Goal: Complete application form

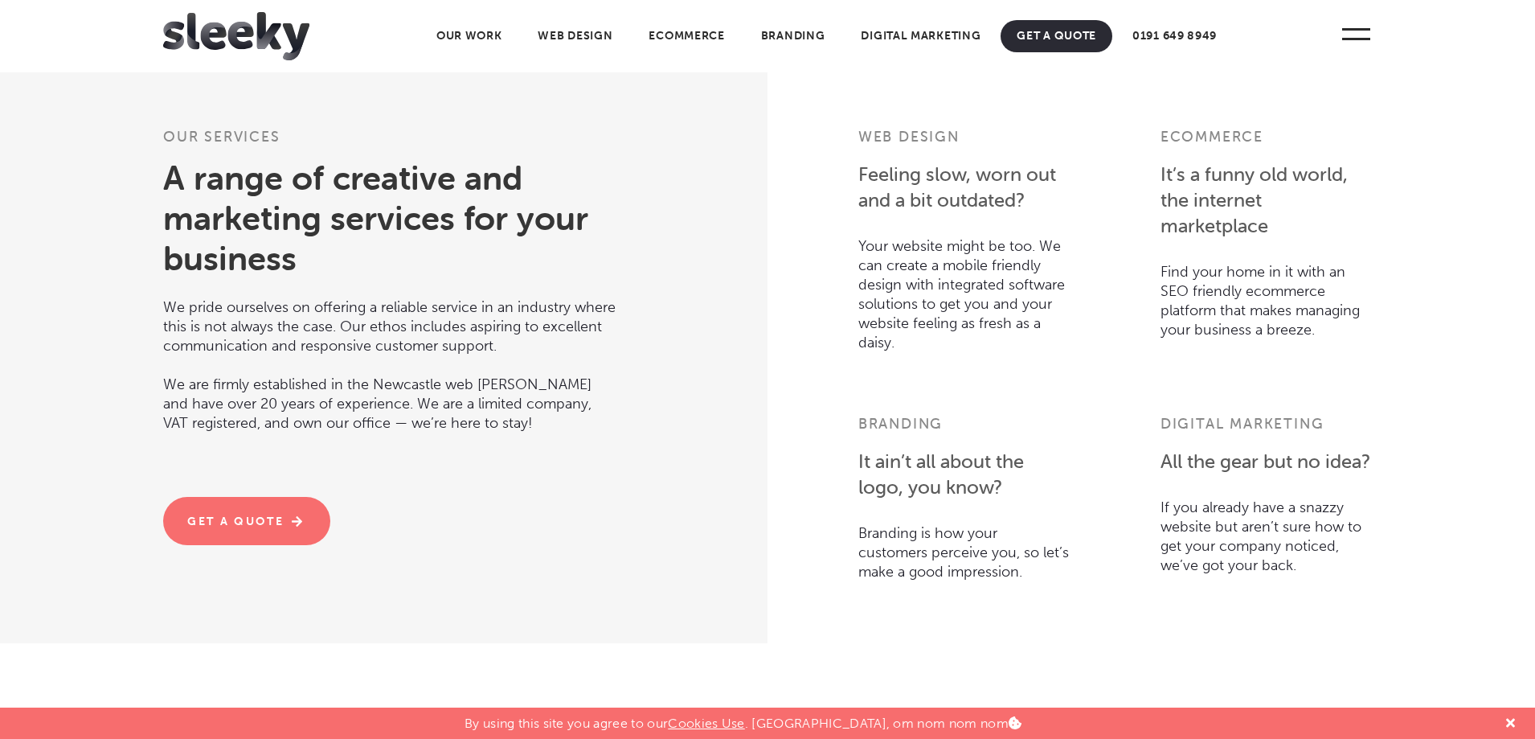
scroll to position [3376, 0]
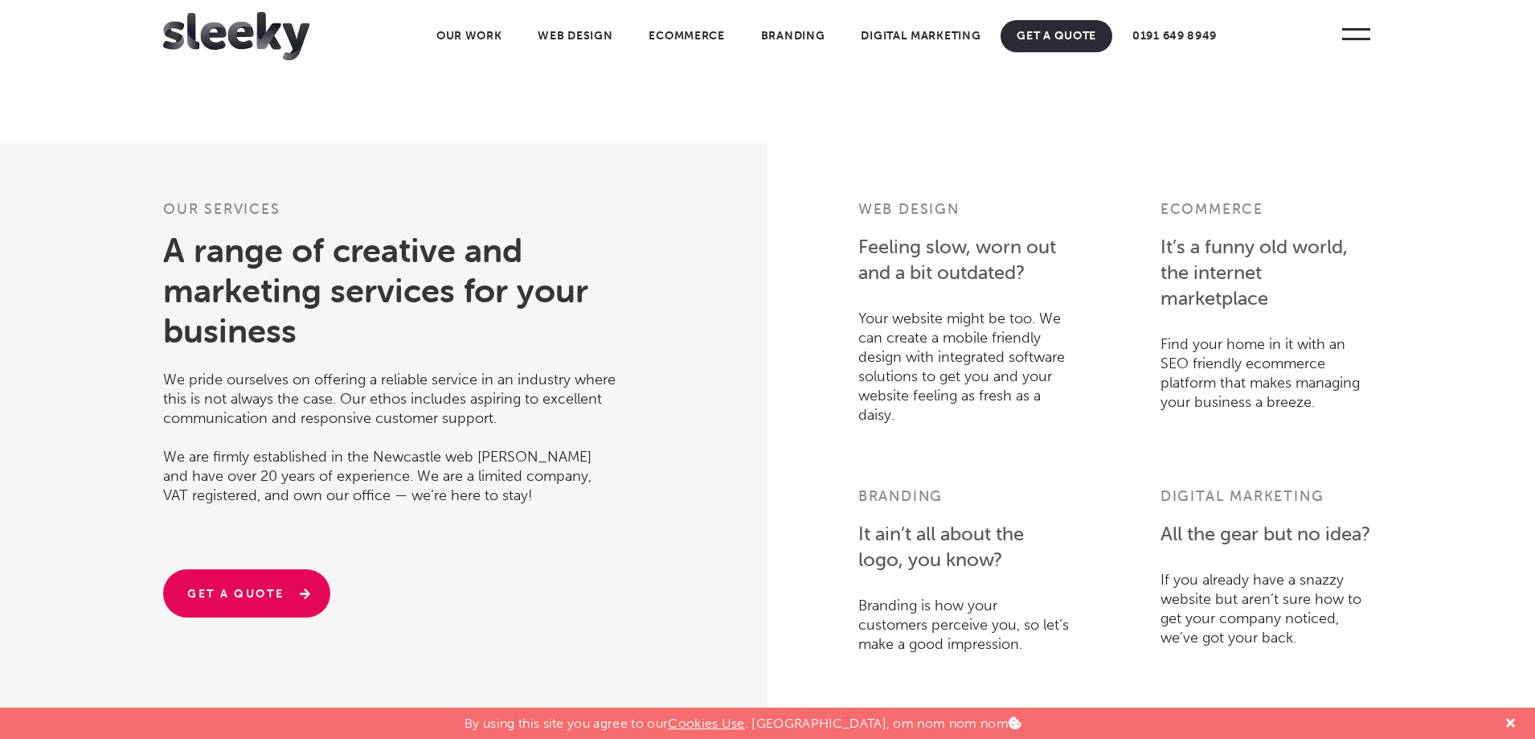
click at [257, 586] on link "Get A Quote" at bounding box center [246, 593] width 167 height 48
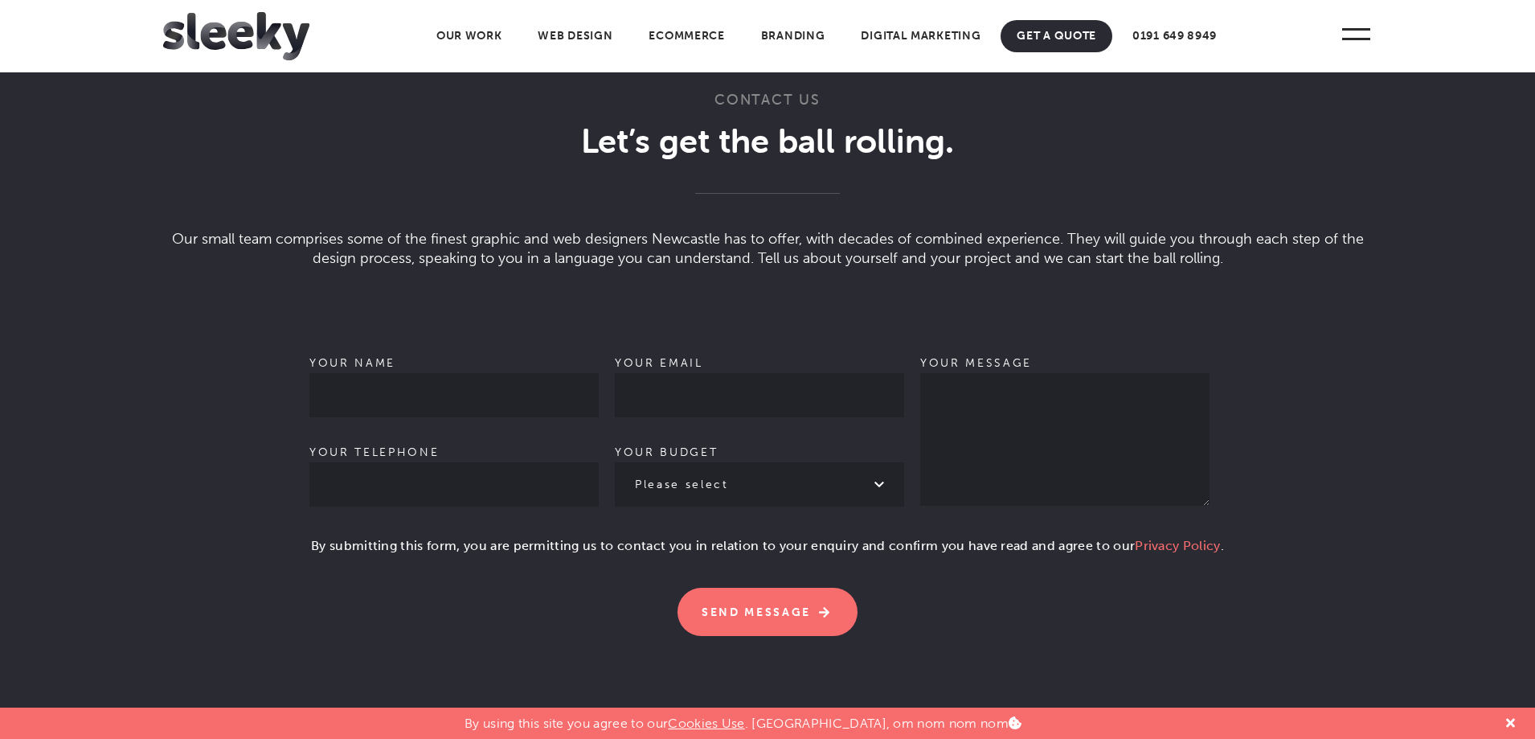
scroll to position [4526, 0]
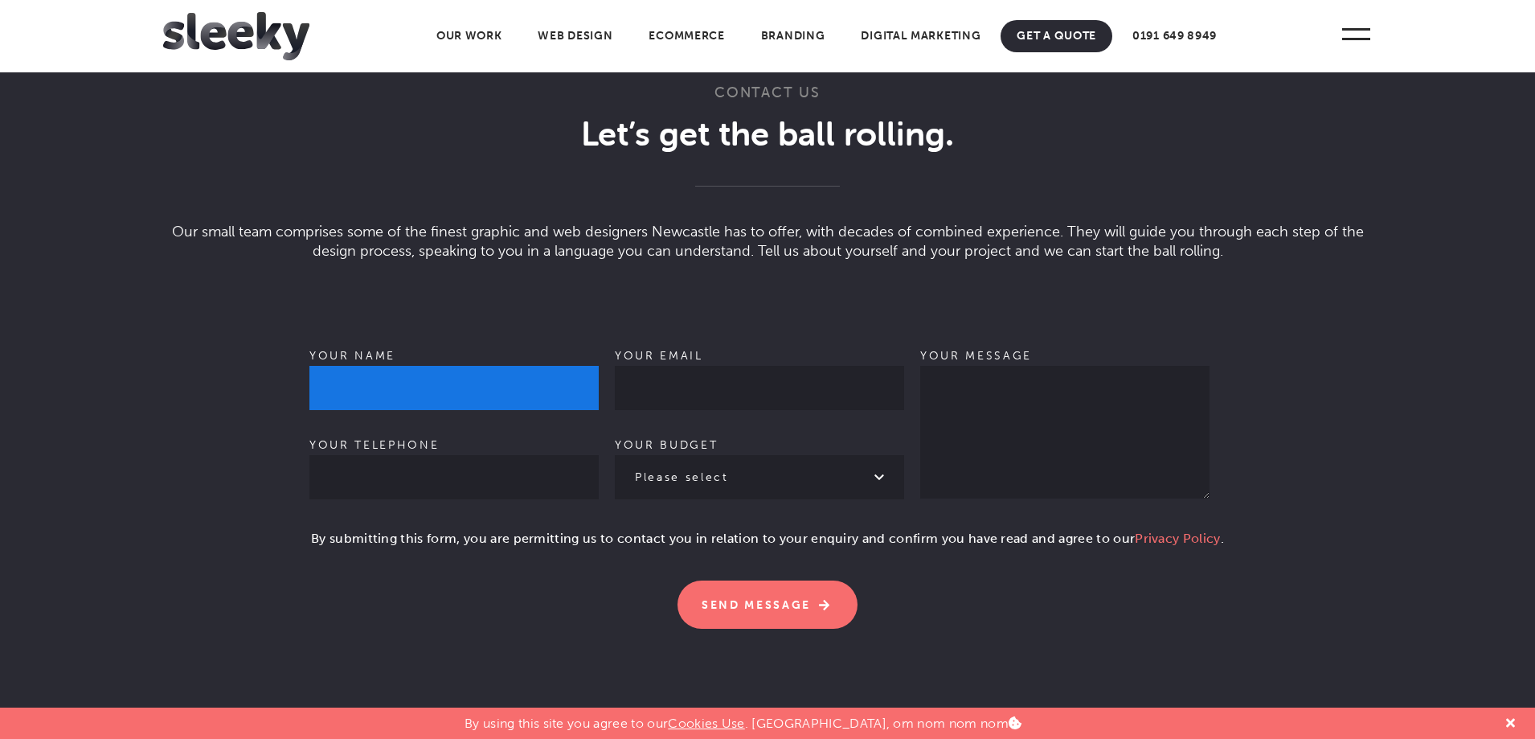
click at [447, 382] on input "Your name" at bounding box center [453, 388] width 289 height 44
type input "[PERSON_NAME]"
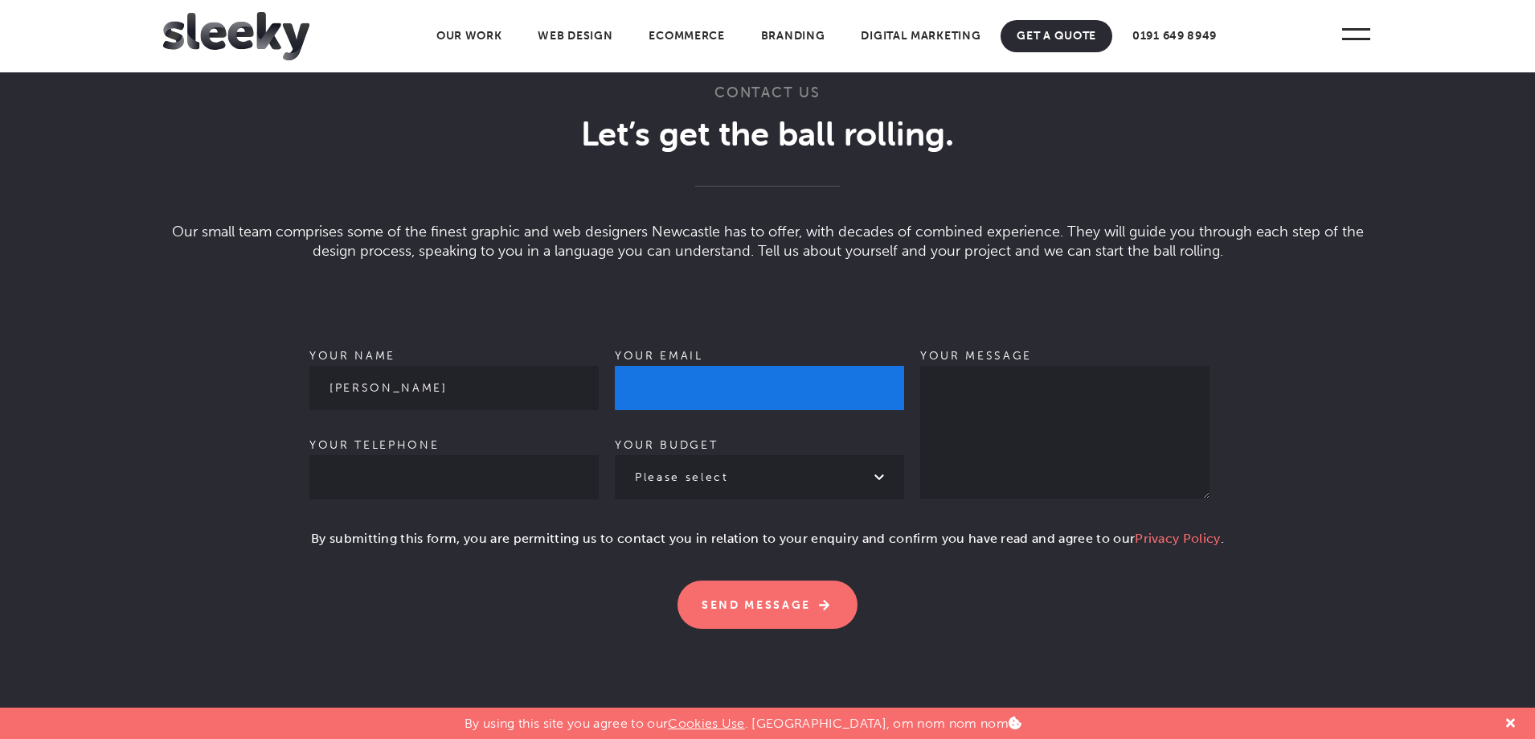
click at [662, 388] on input "Your email" at bounding box center [759, 388] width 289 height 44
type input "[PERSON_NAME][EMAIL_ADDRESS][DOMAIN_NAME]"
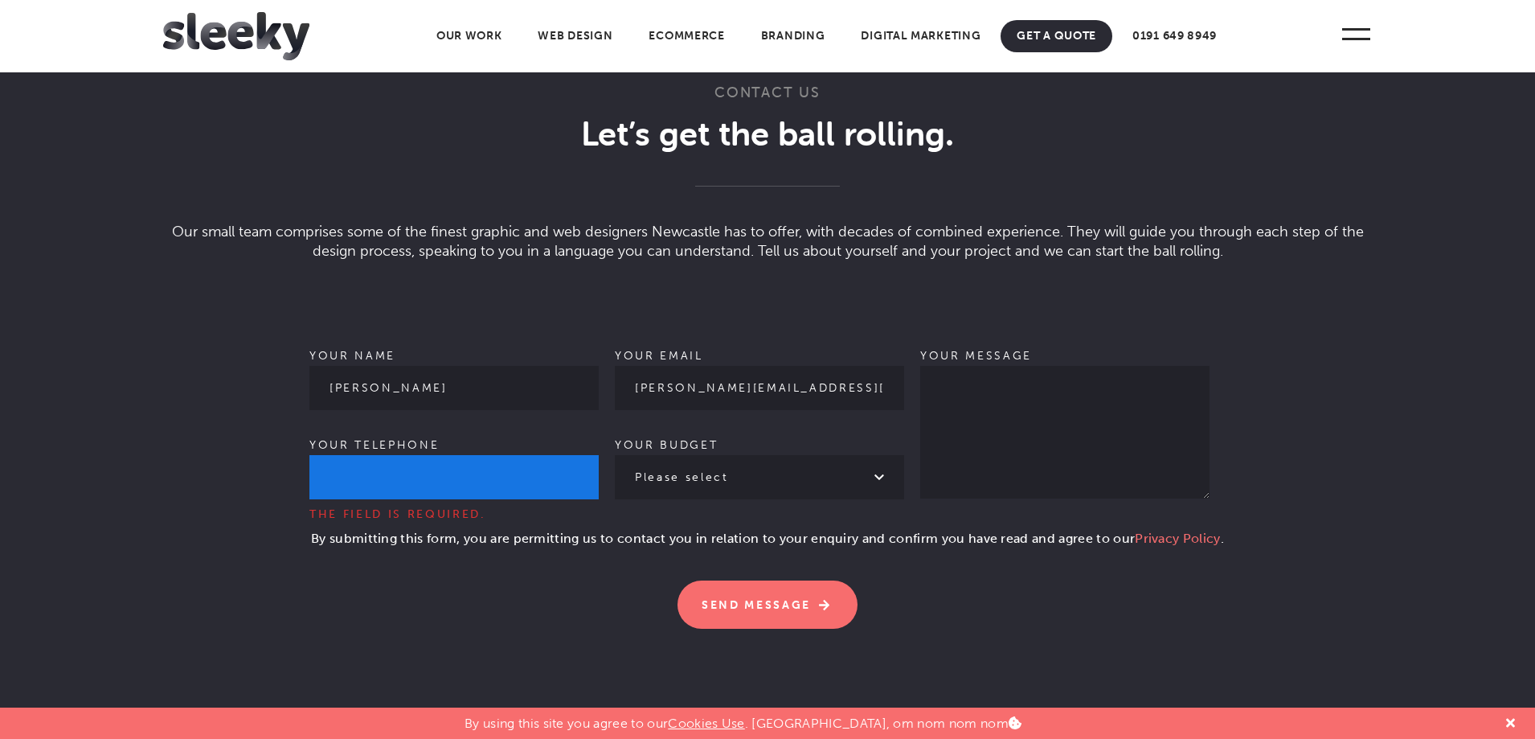
click at [423, 455] on input "Your telephone The field is required." at bounding box center [453, 477] width 289 height 44
type input "07863299759"
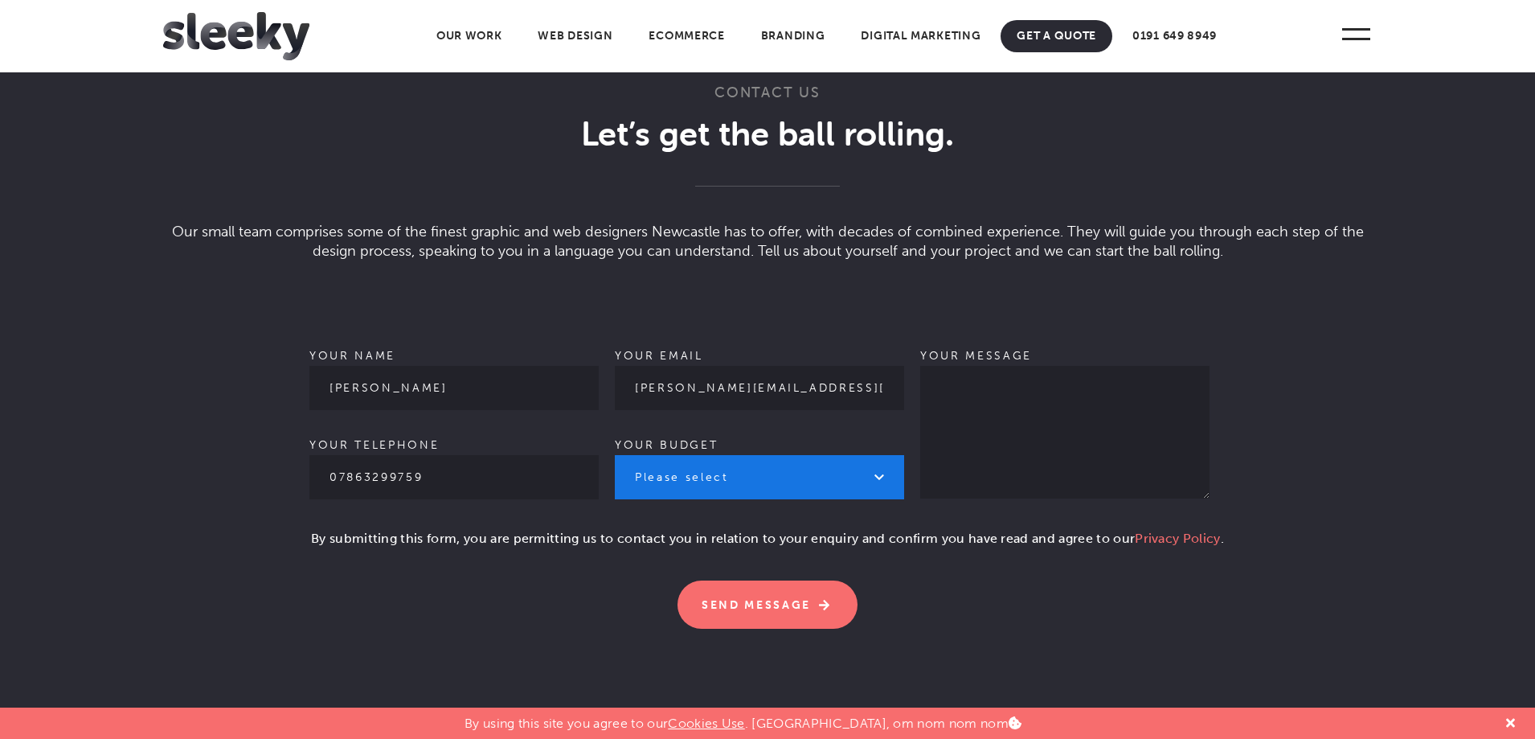
click at [782, 485] on select "Please select £1k - £2k £2k - £3k £3k - £4k £4k - £5k £5k - £10k More than £10k" at bounding box center [759, 477] width 289 height 44
select select "£1k - £2k"
click at [615, 455] on select "Please select £1k - £2k £2k - £3k £3k - £4k £4k - £5k £5k - £10k More than £10k" at bounding box center [759, 477] width 289 height 44
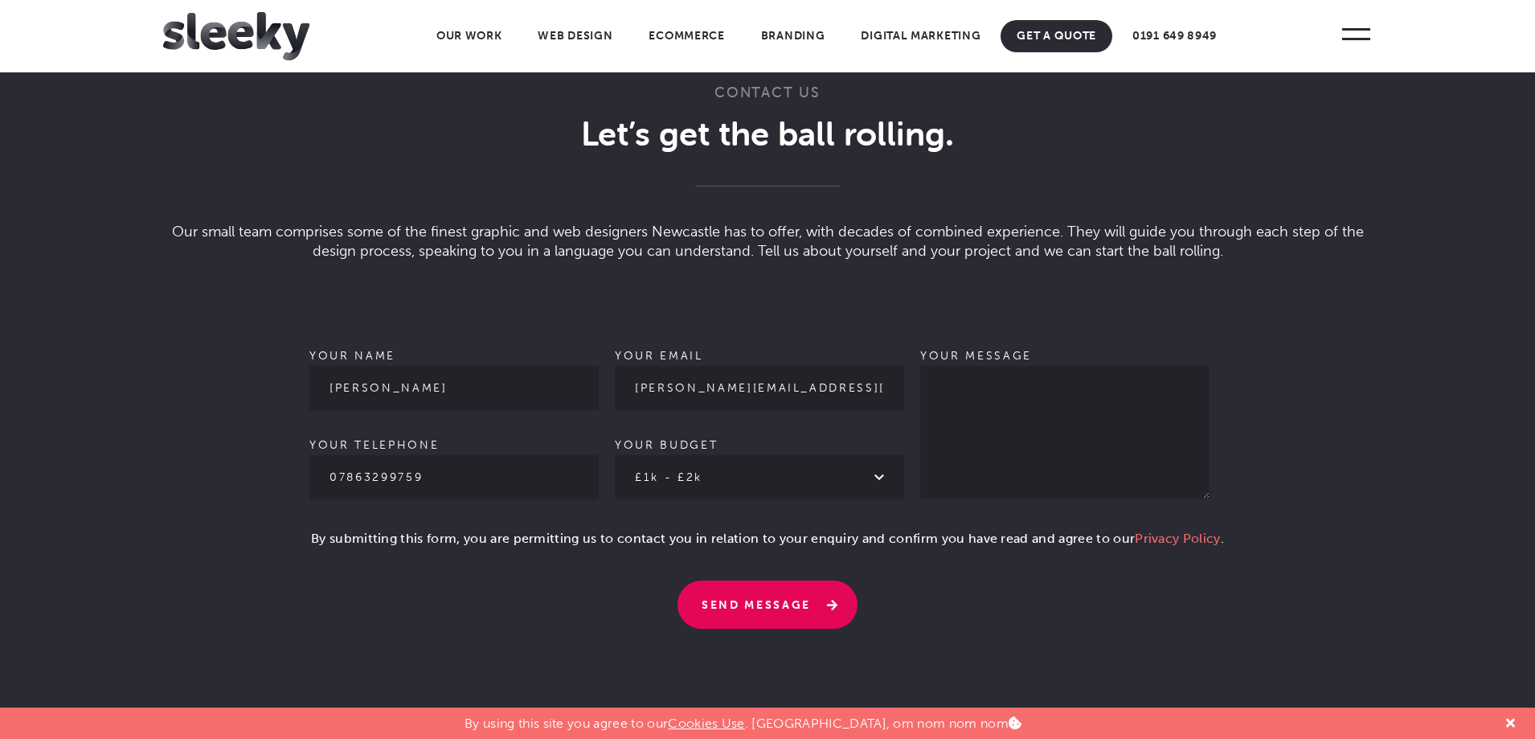
click at [795, 606] on input "Send Message" at bounding box center [768, 604] width 180 height 48
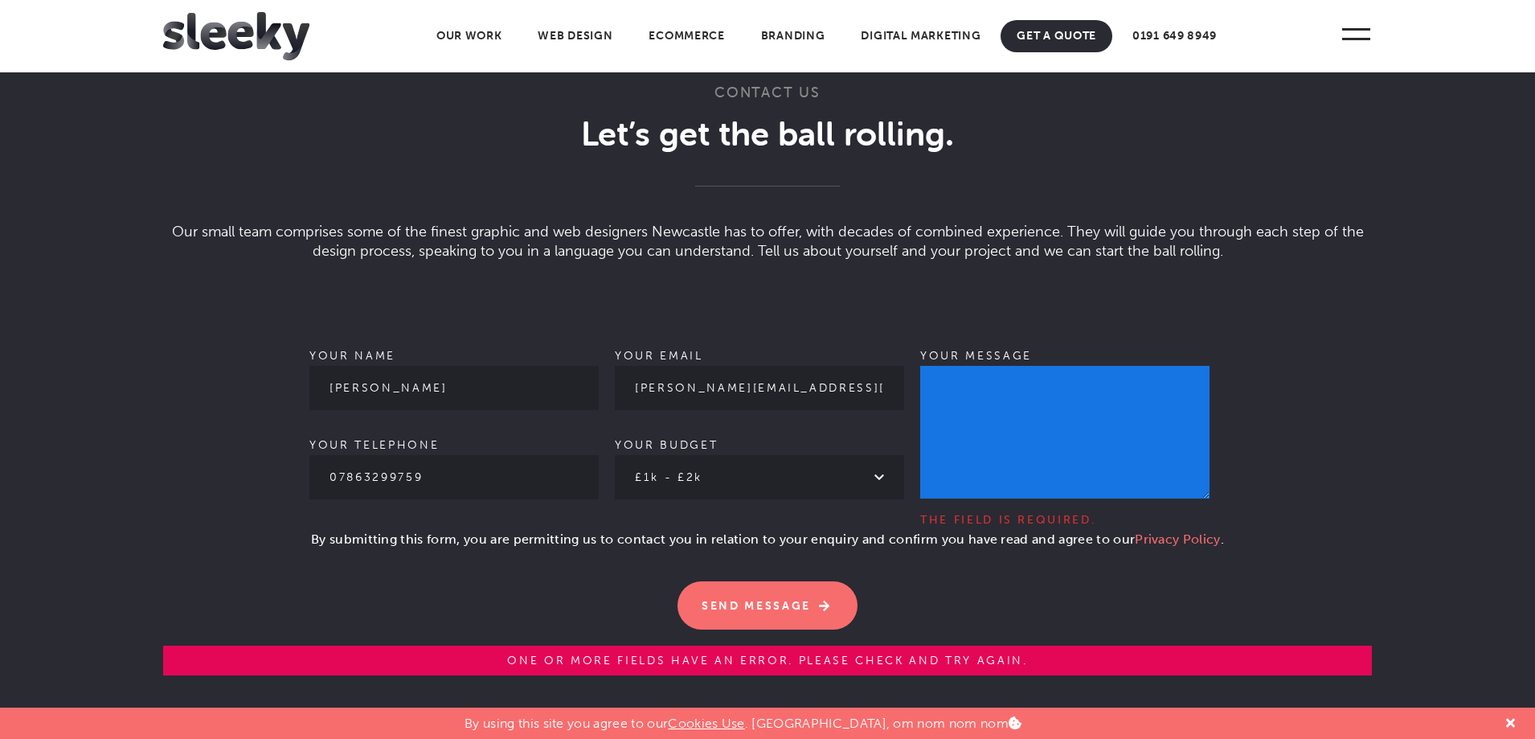
click at [949, 449] on textarea "Your message The field is required." at bounding box center [1064, 432] width 289 height 133
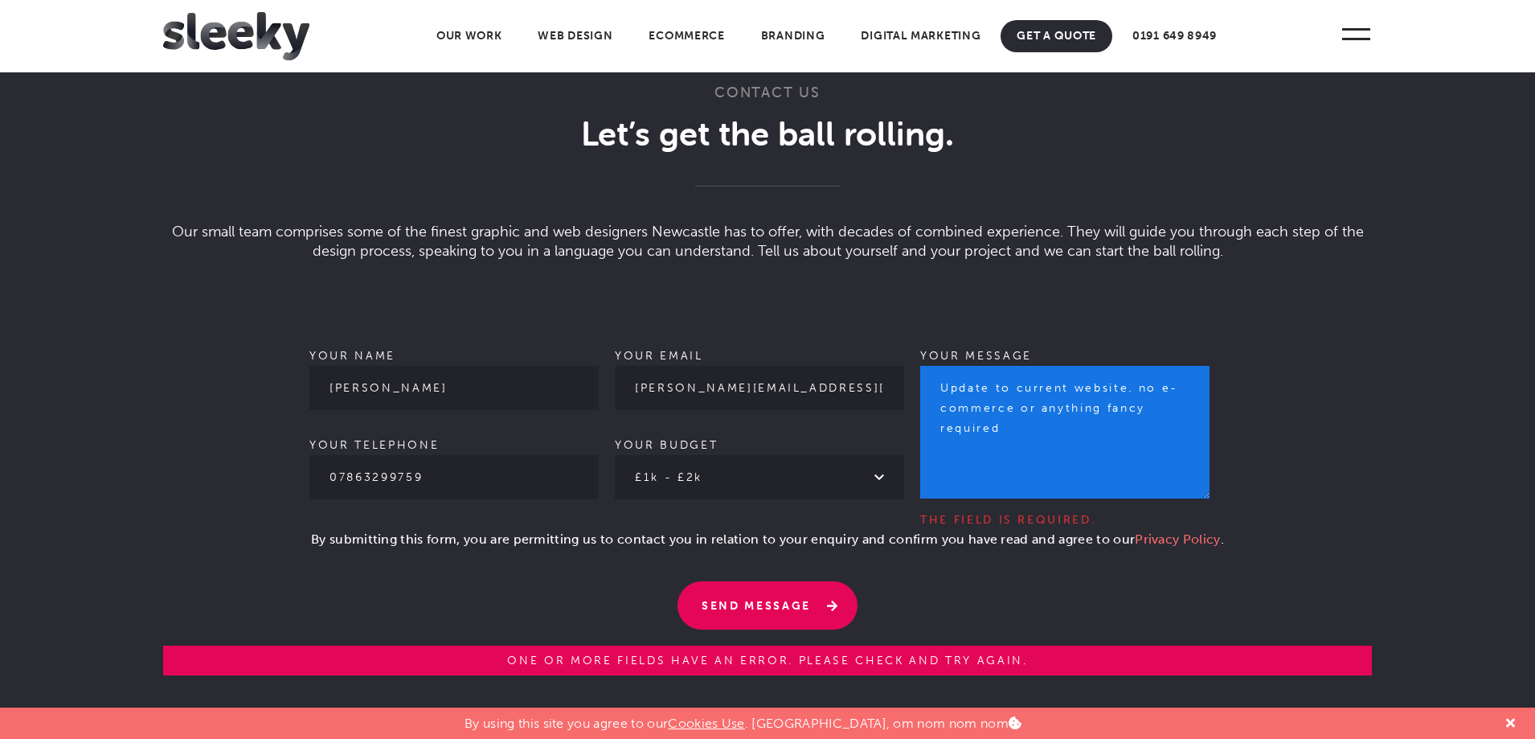
type textarea "Update to current website. no e-commerce or anything fancy required"
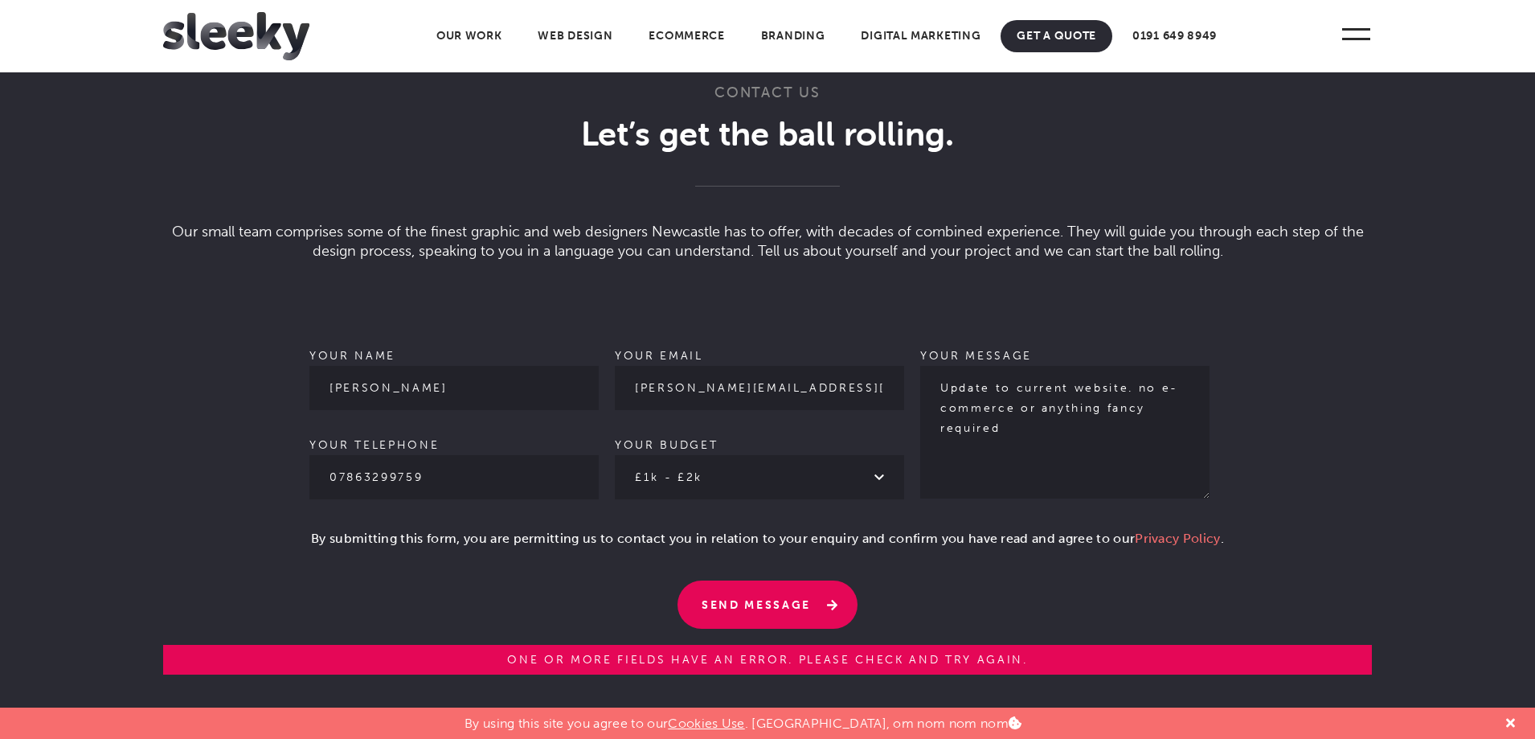
click at [780, 604] on input "Send Message" at bounding box center [768, 604] width 180 height 48
